Goal: Information Seeking & Learning: Learn about a topic

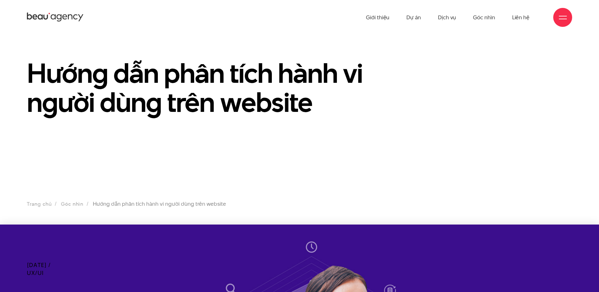
drag, startPoint x: 386, startPoint y: 221, endPoint x: 386, endPoint y: 213, distance: 8.2
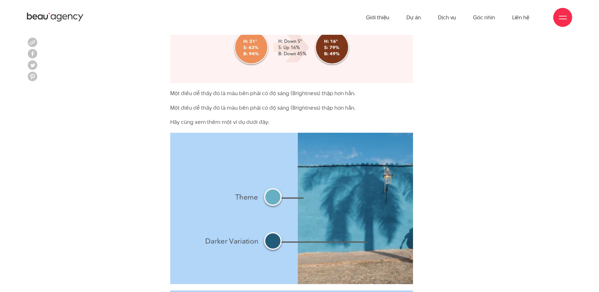
scroll to position [1294, 0]
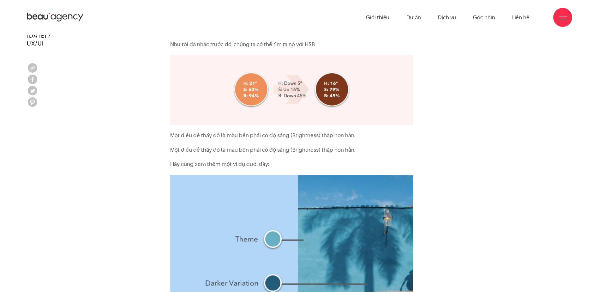
click at [71, 19] on icon at bounding box center [55, 17] width 57 height 11
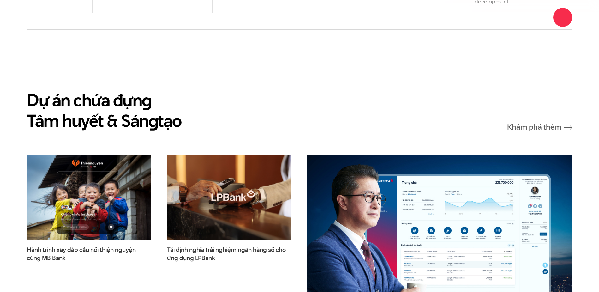
scroll to position [1042, 0]
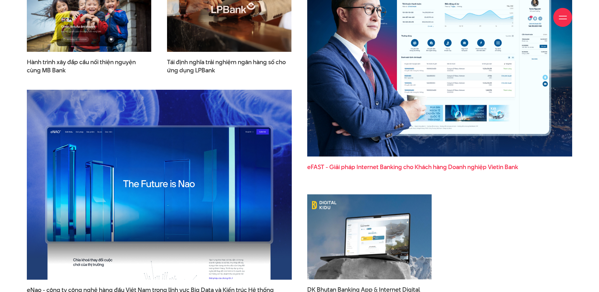
drag, startPoint x: 423, startPoint y: 171, endPoint x: 419, endPoint y: 142, distance: 29.0
